Goal: Transaction & Acquisition: Subscribe to service/newsletter

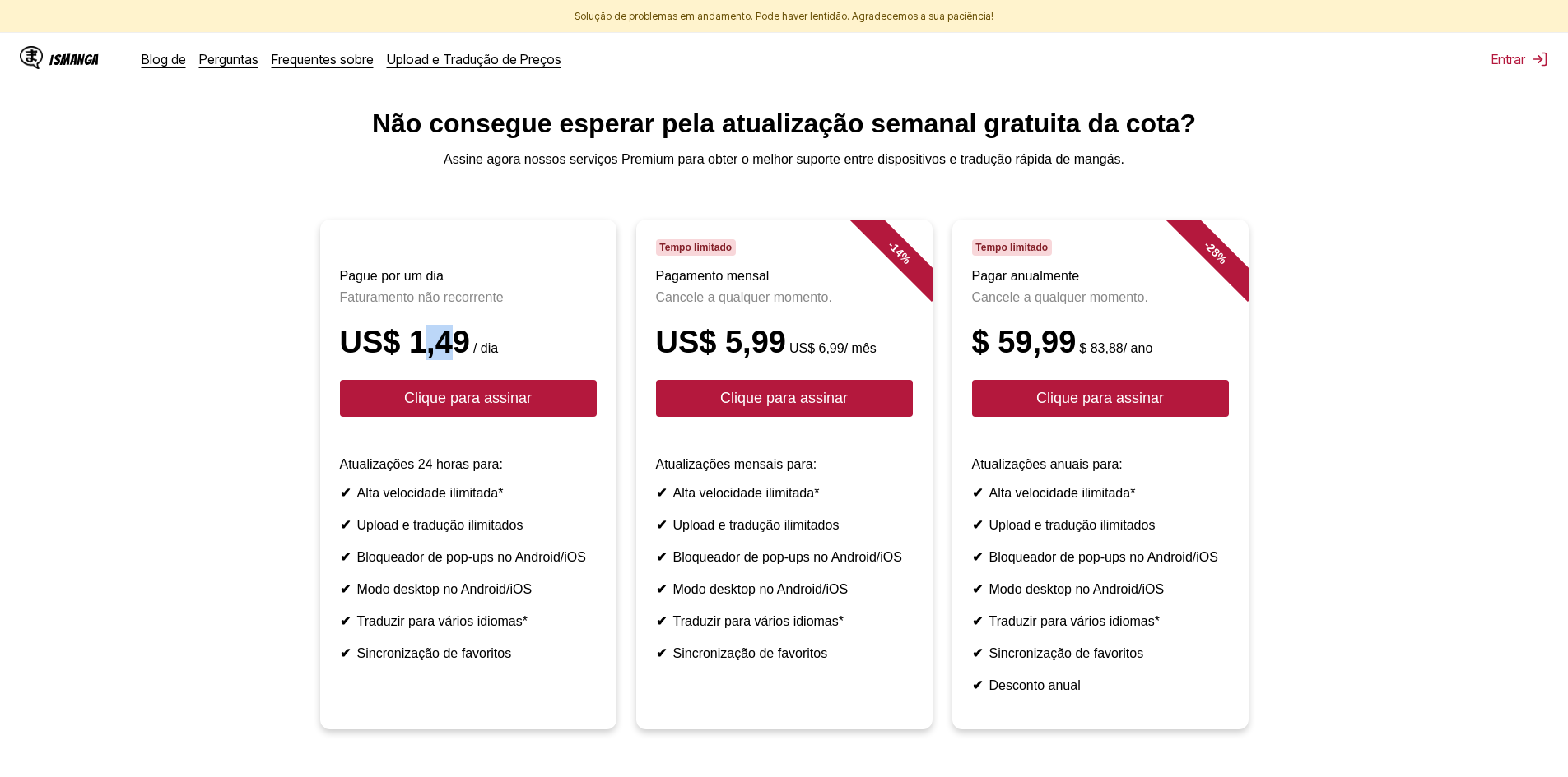
drag, startPoint x: 412, startPoint y: 361, endPoint x: 460, endPoint y: 357, distance: 48.2
click at [439, 358] on font "US$ 1,49" at bounding box center [404, 342] width 130 height 34
click at [465, 357] on font "US$ 1,49" at bounding box center [404, 342] width 130 height 34
drag, startPoint x: 462, startPoint y: 361, endPoint x: 397, endPoint y: 357, distance: 65.1
click at [397, 357] on div "US$ 1,49 / dia" at bounding box center [468, 342] width 257 height 35
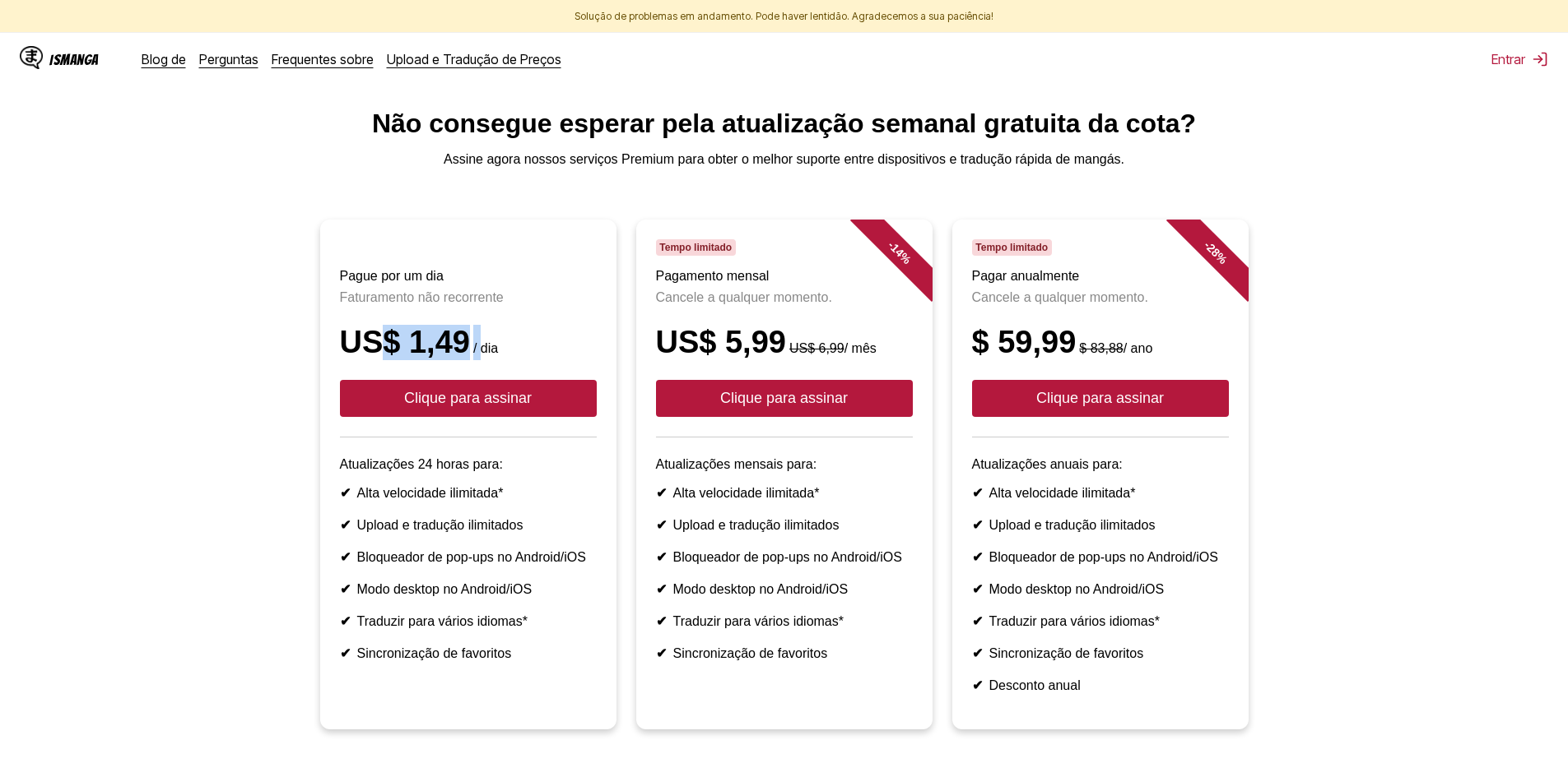
drag, startPoint x: 380, startPoint y: 350, endPoint x: 493, endPoint y: 356, distance: 113.2
click at [490, 356] on div "US$ 1,49 / dia" at bounding box center [468, 342] width 257 height 35
click at [518, 351] on div "US$ 1,49 / dia" at bounding box center [468, 342] width 257 height 35
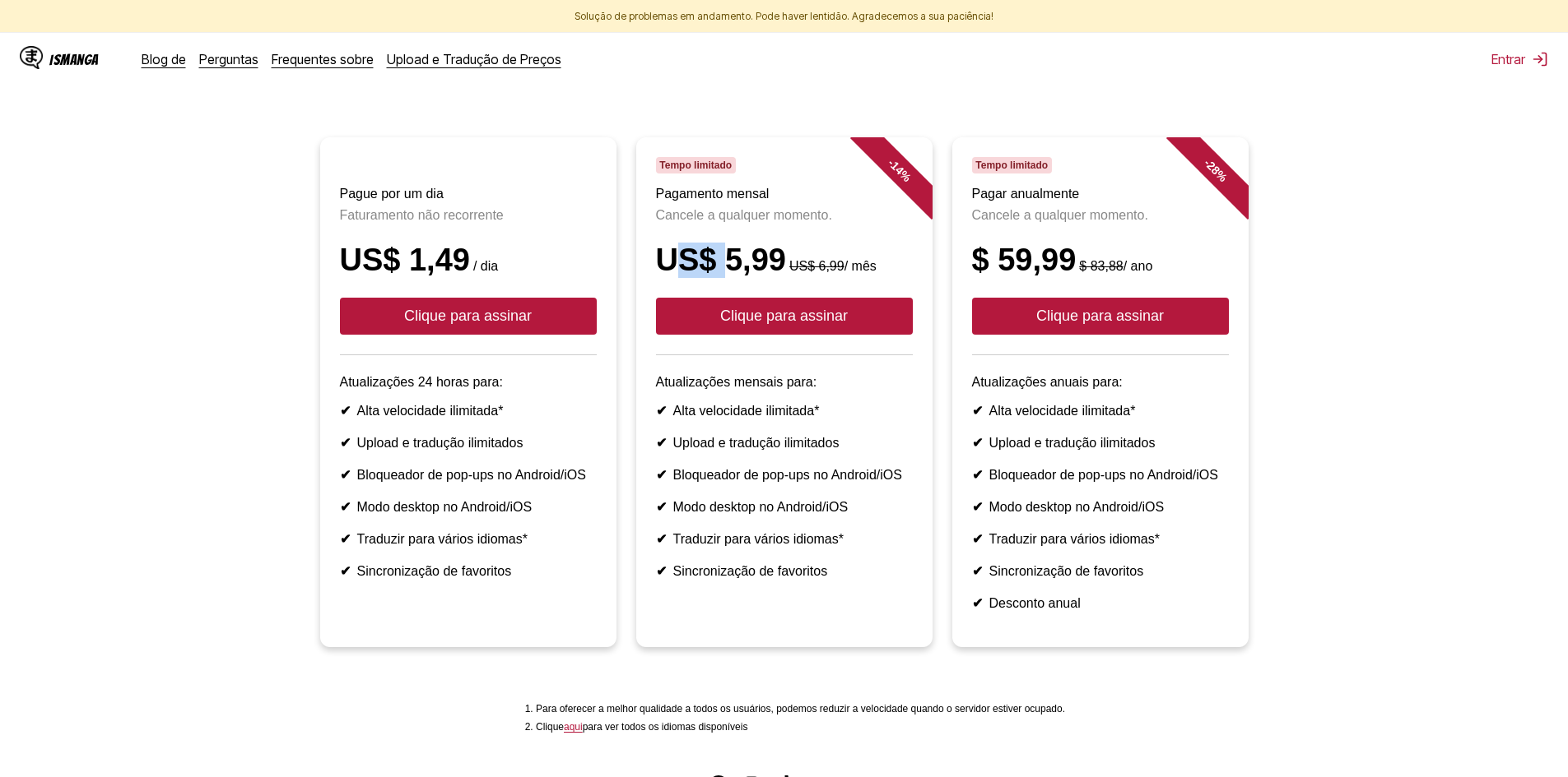
drag, startPoint x: 673, startPoint y: 273, endPoint x: 727, endPoint y: 275, distance: 54.0
click at [727, 275] on font "US$ 5,99" at bounding box center [720, 260] width 130 height 34
drag, startPoint x: 821, startPoint y: 259, endPoint x: 877, endPoint y: 146, distance: 126.1
click at [828, 259] on div "US$ 5,99 US$ 6,99 / mês" at bounding box center [784, 260] width 257 height 35
